Goal: Check status: Check status

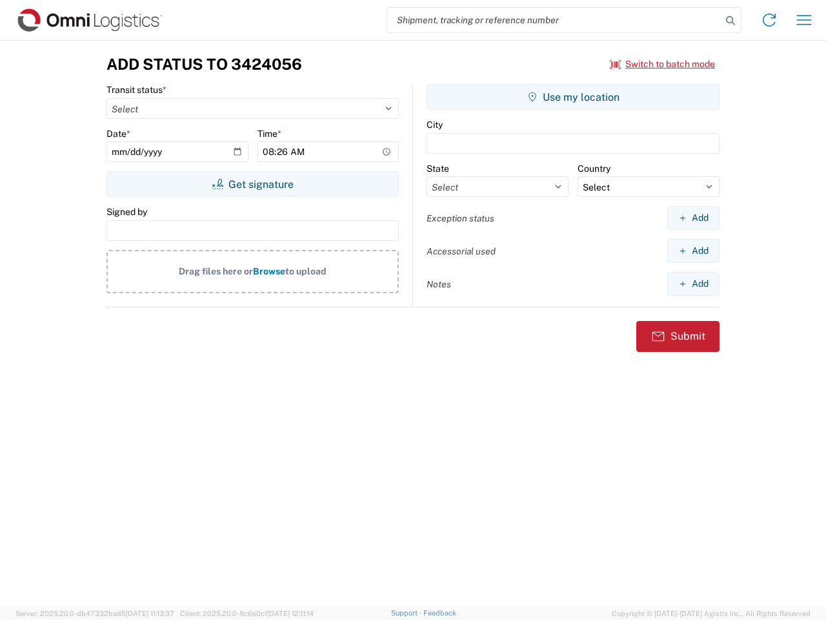
click at [555, 20] on input "search" at bounding box center [554, 20] width 334 height 25
click at [731, 21] on icon at bounding box center [731, 21] width 18 height 18
click at [769, 20] on icon at bounding box center [769, 20] width 21 height 21
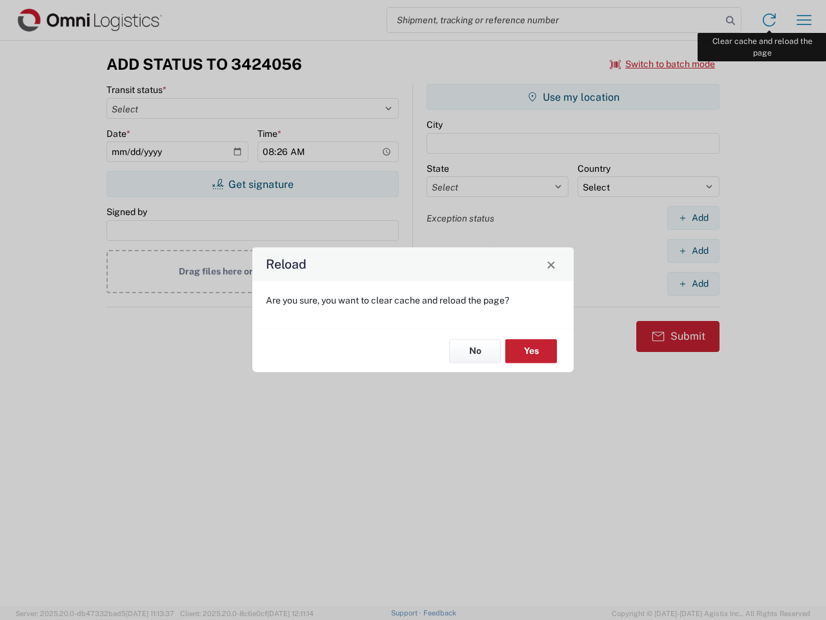
click at [804, 20] on div "Reload Are you sure, you want to clear cache and reload the page? No Yes" at bounding box center [413, 310] width 826 height 620
click at [663, 64] on div "Reload Are you sure, you want to clear cache and reload the page? No Yes" at bounding box center [413, 310] width 826 height 620
click at [252, 184] on div "Reload Are you sure, you want to clear cache and reload the page? No Yes" at bounding box center [413, 310] width 826 height 620
click at [573, 97] on div "Reload Are you sure, you want to clear cache and reload the page? No Yes" at bounding box center [413, 310] width 826 height 620
click at [693, 218] on div "Reload Are you sure, you want to clear cache and reload the page? No Yes" at bounding box center [413, 310] width 826 height 620
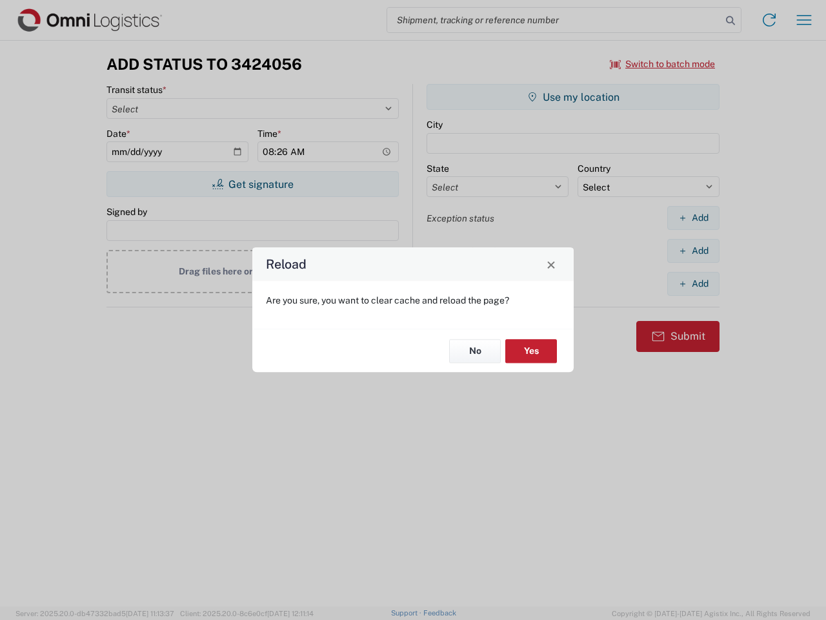
click at [693, 250] on div "Reload Are you sure, you want to clear cache and reload the page? No Yes" at bounding box center [413, 310] width 826 height 620
click at [693, 283] on div "Reload Are you sure, you want to clear cache and reload the page? No Yes" at bounding box center [413, 310] width 826 height 620
